Goal: Information Seeking & Learning: Learn about a topic

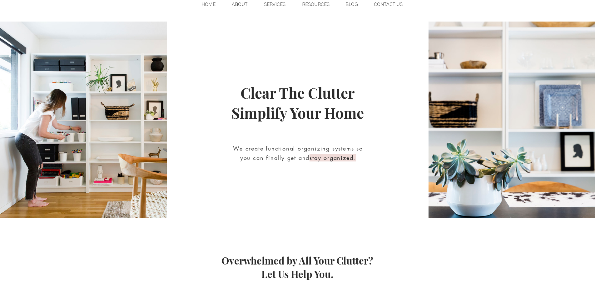
scroll to position [76, 0]
click at [286, 6] on p "SERVICES" at bounding box center [275, 4] width 28 height 9
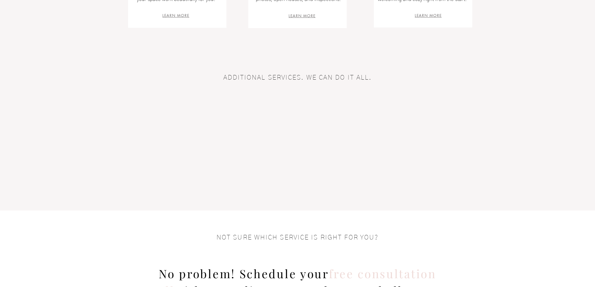
scroll to position [377, 0]
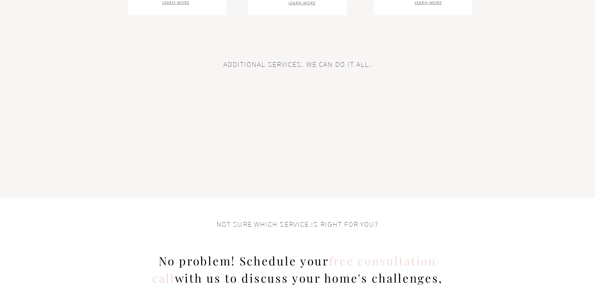
click at [434, 2] on span "LEARN MORE" at bounding box center [428, 2] width 27 height 5
